Goal: Find specific page/section: Find specific page/section

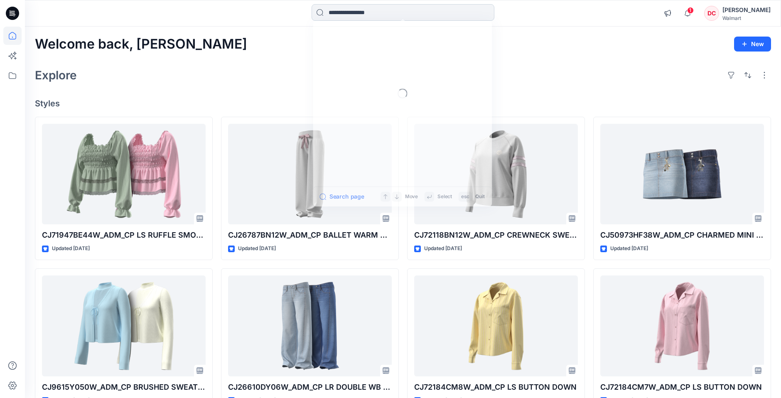
click at [393, 15] on input at bounding box center [403, 12] width 183 height 17
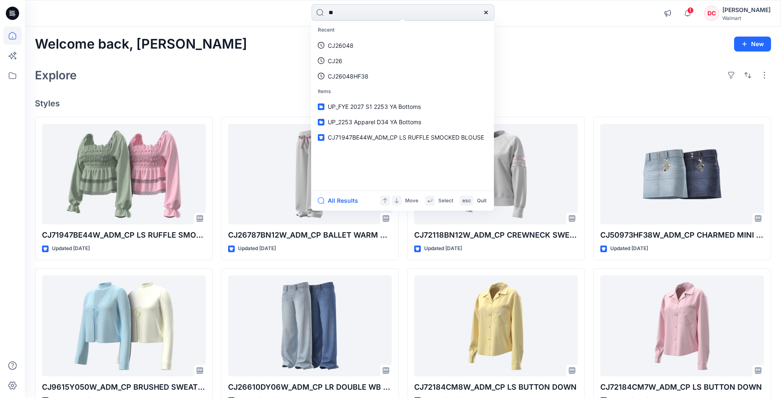
type input "*"
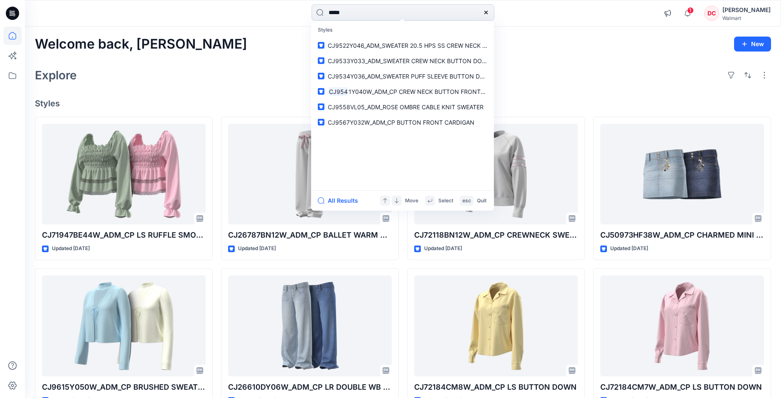
type input "******"
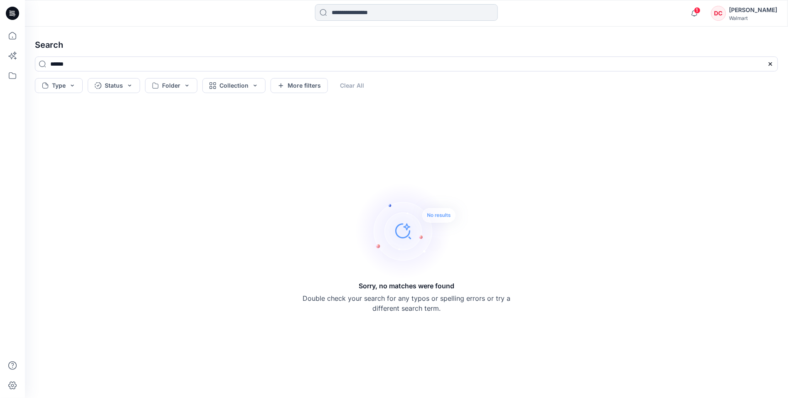
click at [360, 18] on input at bounding box center [406, 12] width 183 height 17
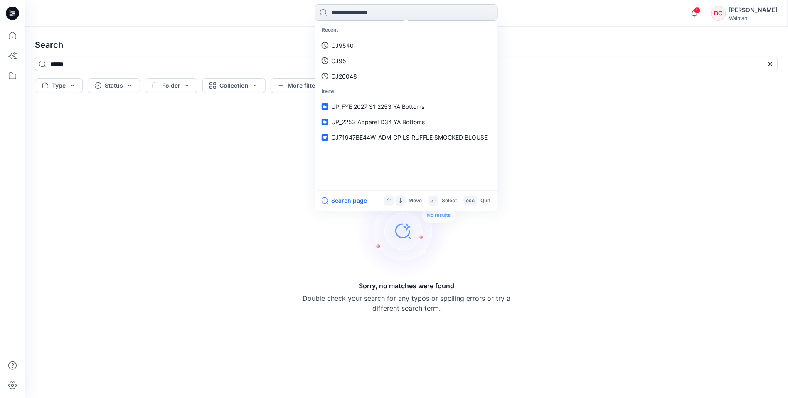
click at [338, 10] on input at bounding box center [406, 12] width 183 height 17
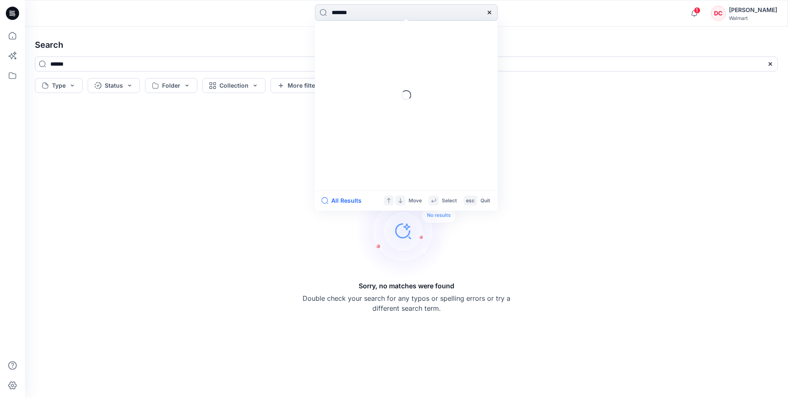
type input "********"
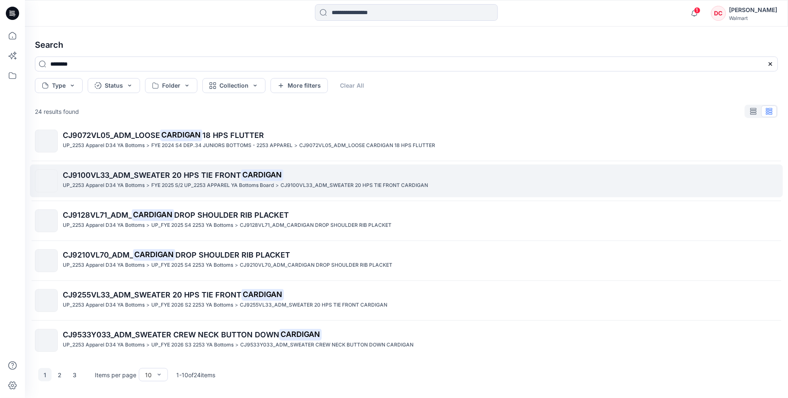
scroll to position [170, 0]
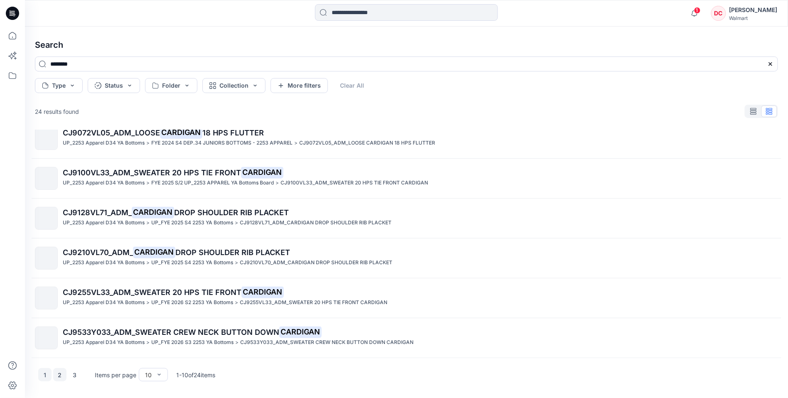
click at [59, 372] on button "2" at bounding box center [59, 374] width 13 height 13
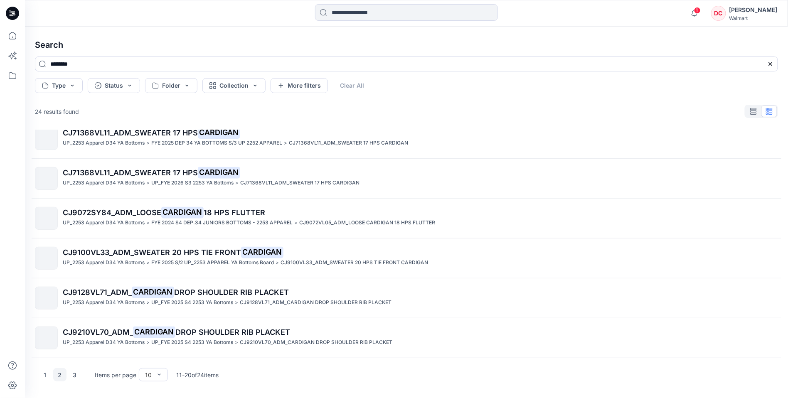
drag, startPoint x: 76, startPoint y: 375, endPoint x: 78, endPoint y: 362, distance: 13.0
click at [76, 374] on button "3" at bounding box center [74, 374] width 13 height 13
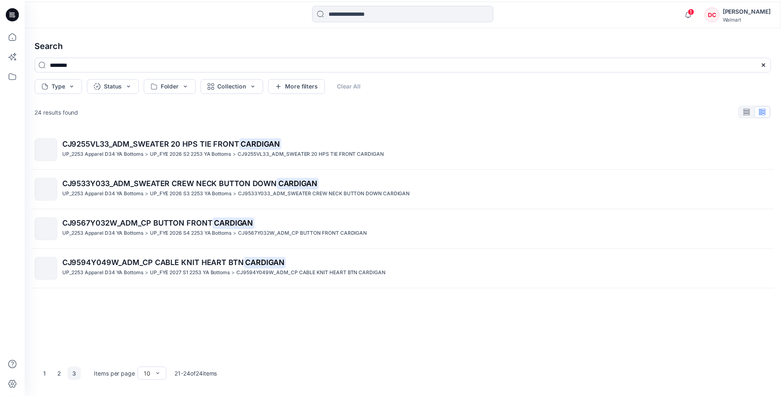
scroll to position [0, 0]
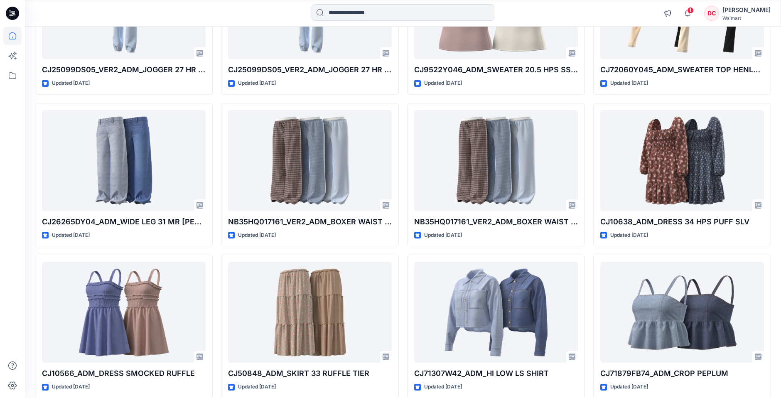
scroll to position [2653, 0]
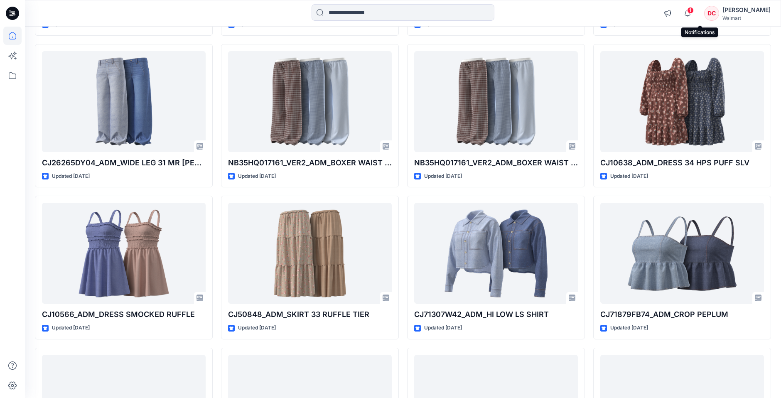
click at [694, 9] on span "1" at bounding box center [690, 10] width 7 height 7
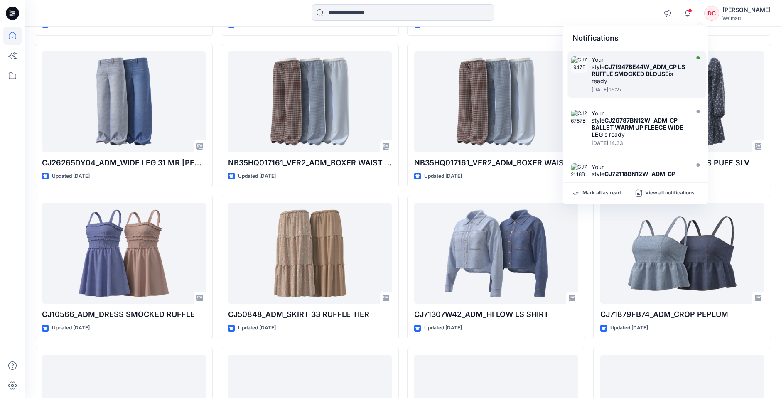
click at [640, 78] on div "Your style CJ71947BE44W_ADM_CP LS RUFFLE SMOCKED BLOUSE is ready" at bounding box center [639, 70] width 96 height 28
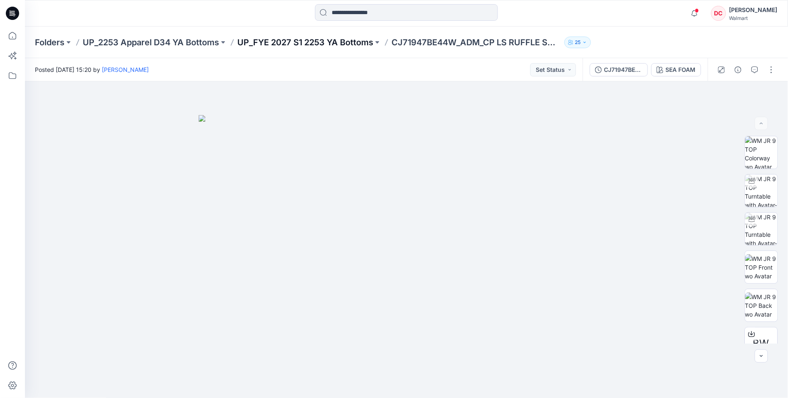
click at [346, 38] on p "UP_FYE 2027 S1 2253 YA Bottoms" at bounding box center [305, 43] width 136 height 12
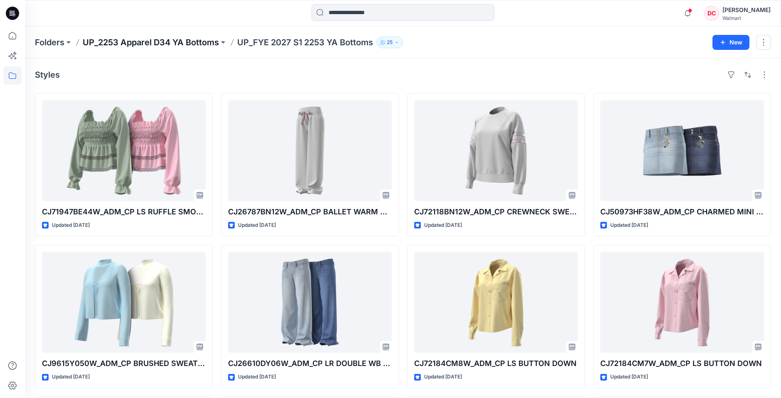
click at [120, 45] on p "UP_2253 Apparel D34 YA Bottoms" at bounding box center [151, 43] width 136 height 12
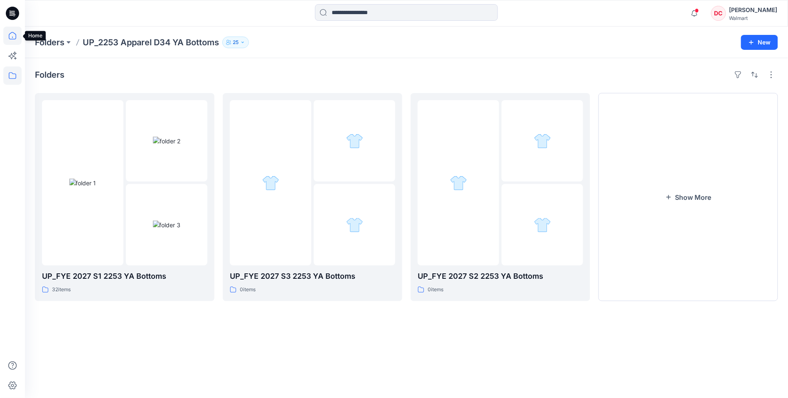
click at [20, 40] on icon at bounding box center [12, 36] width 18 height 18
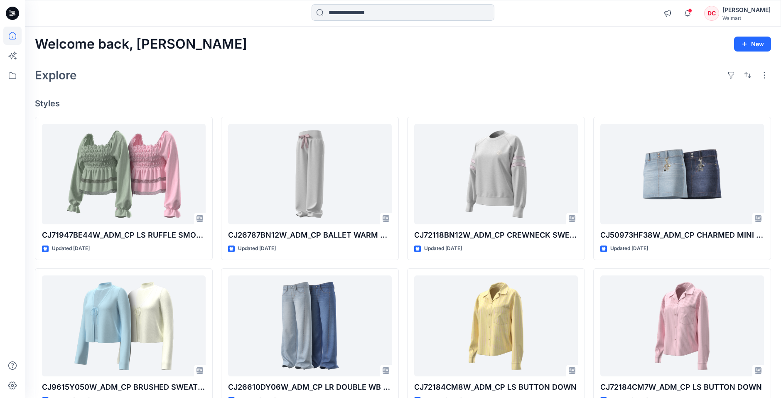
click at [388, 12] on input at bounding box center [403, 12] width 183 height 17
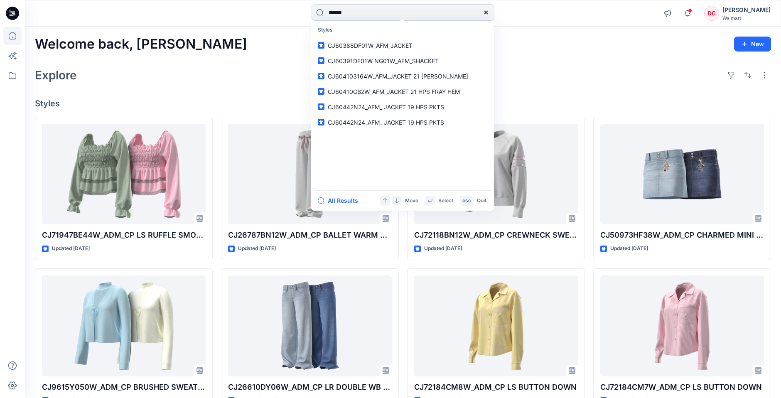
type input "*******"
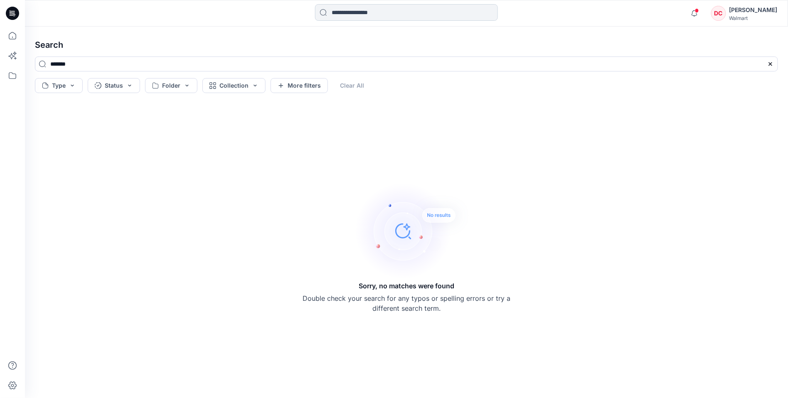
click at [336, 14] on input at bounding box center [406, 12] width 183 height 17
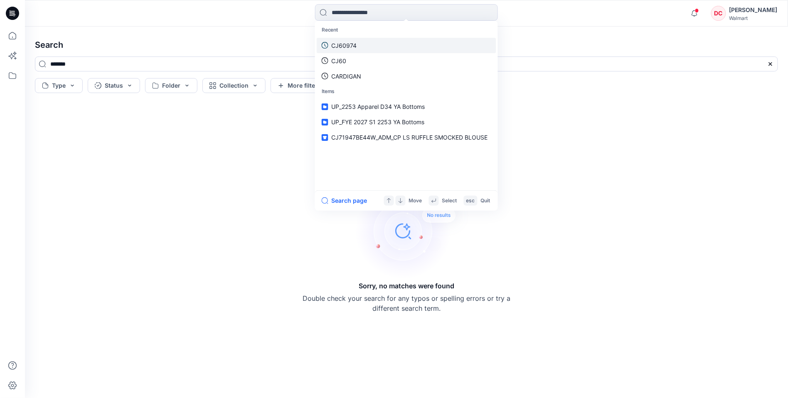
click at [350, 47] on p "CJ60974" at bounding box center [343, 45] width 25 height 9
click at [350, 15] on input at bounding box center [406, 12] width 183 height 17
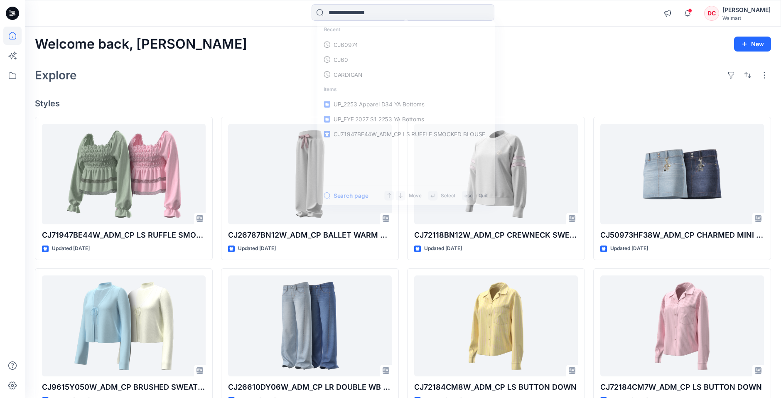
click at [554, 77] on div "Explore" at bounding box center [403, 75] width 736 height 20
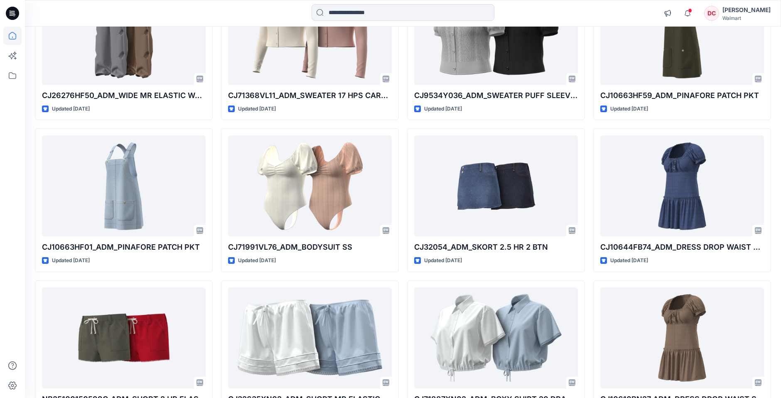
scroll to position [3058, 0]
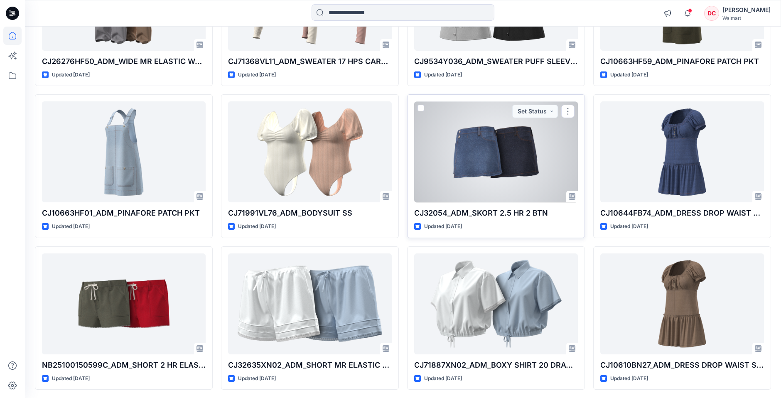
click at [500, 170] on div at bounding box center [496, 151] width 164 height 101
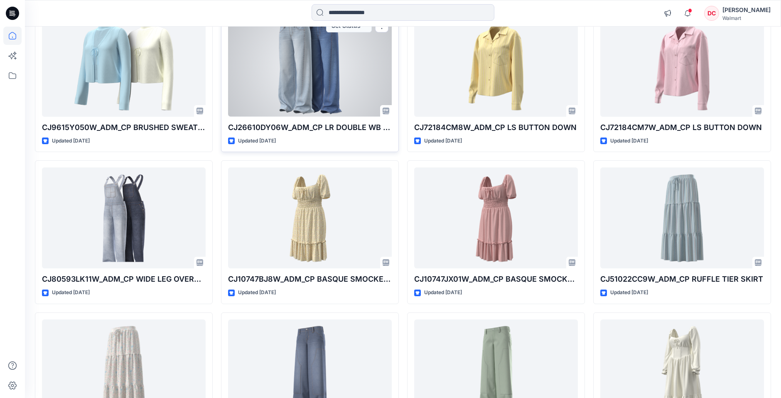
scroll to position [275, 0]
